Goal: Task Accomplishment & Management: Use online tool/utility

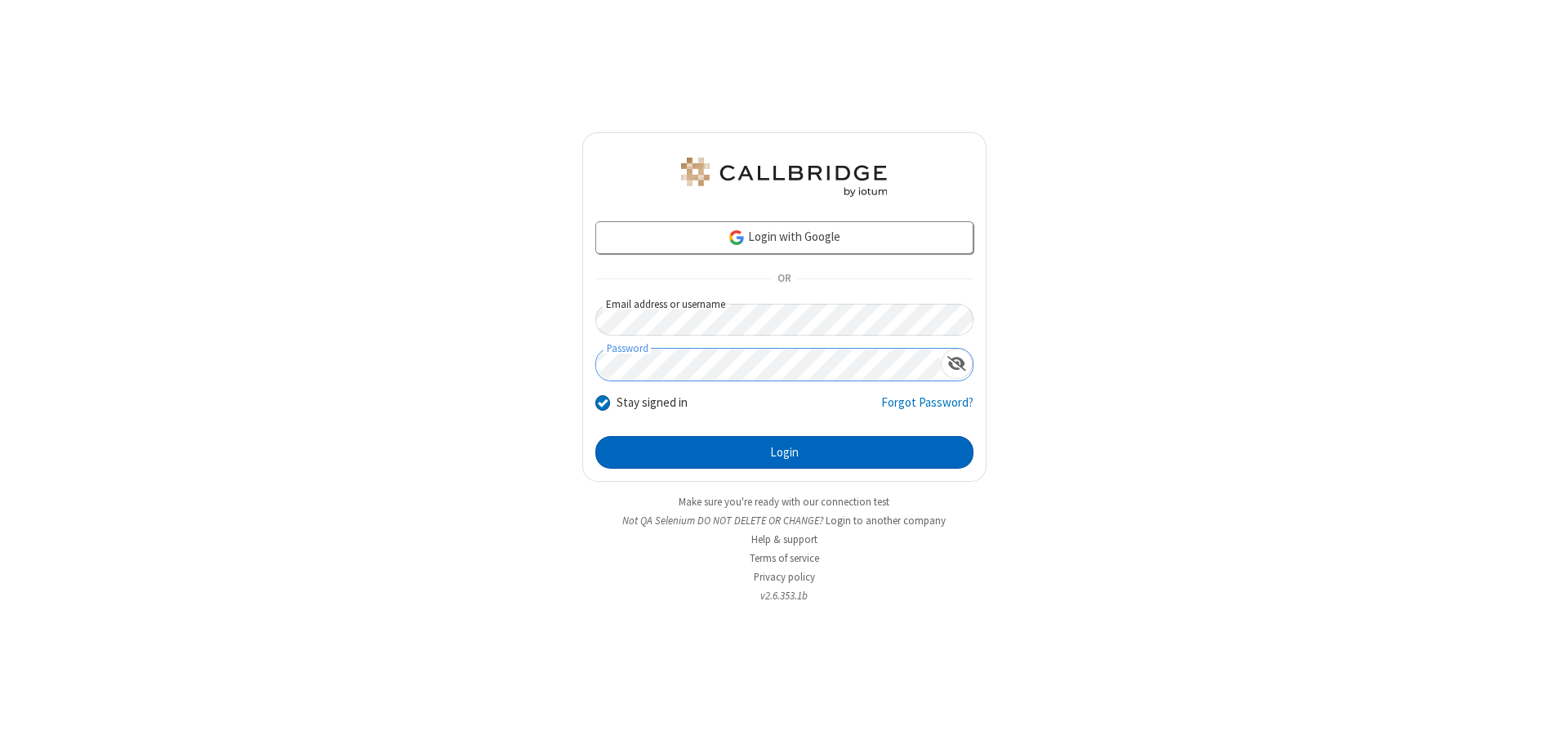
click at [784, 452] on button "Login" at bounding box center [785, 451] width 378 height 32
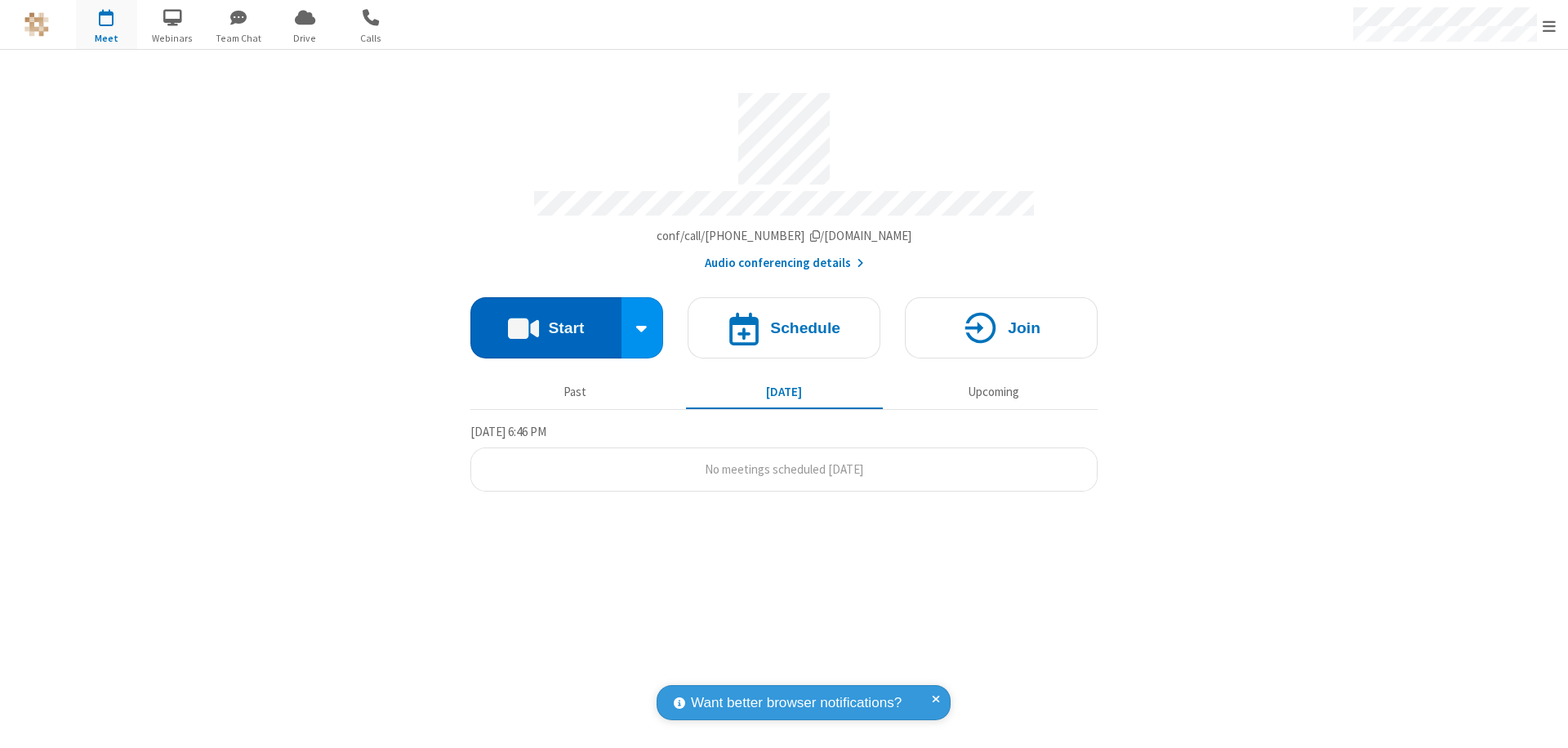
click at [546, 320] on button "Start" at bounding box center [546, 328] width 151 height 62
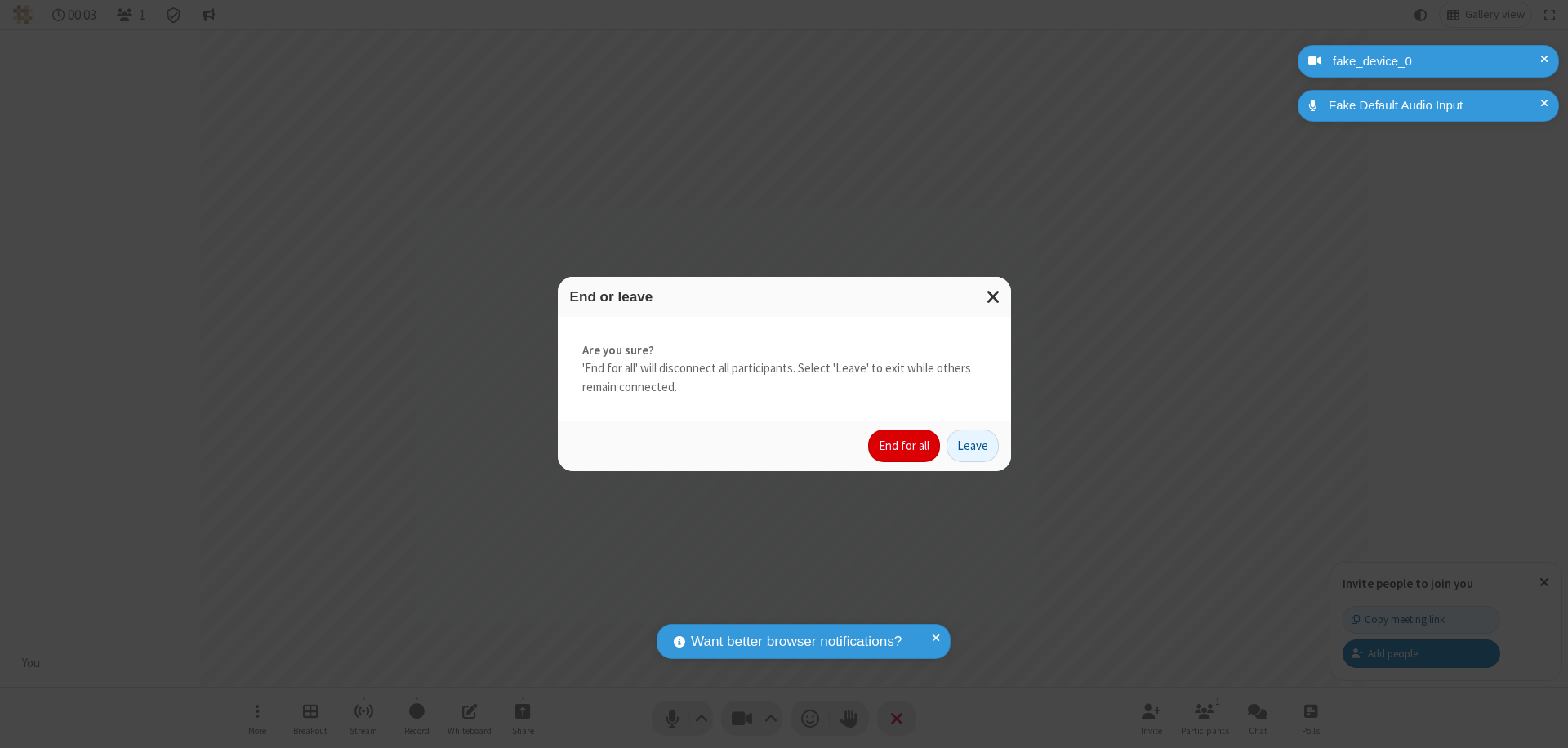
click at [905, 446] on button "End for all" at bounding box center [904, 446] width 72 height 32
